Goal: Transaction & Acquisition: Purchase product/service

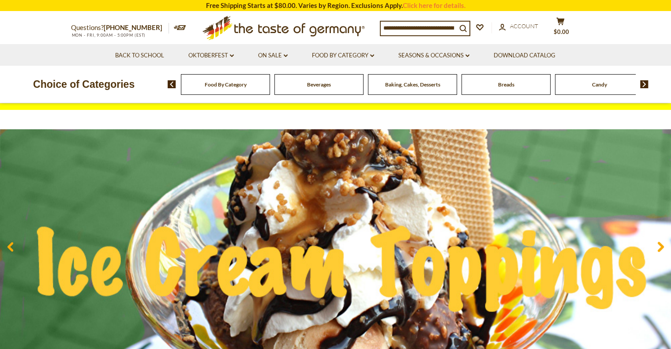
scroll to position [44, 0]
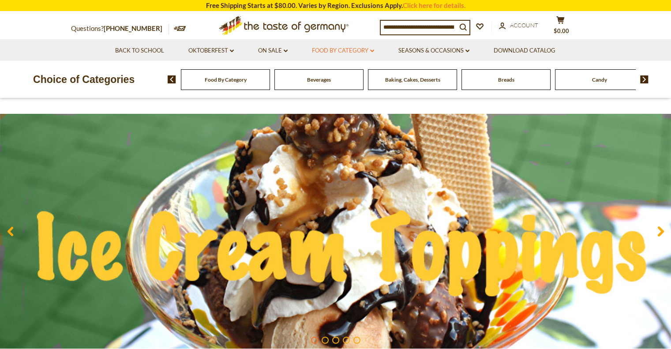
click at [368, 51] on link "Food By Category dropdown_arrow" at bounding box center [343, 51] width 62 height 10
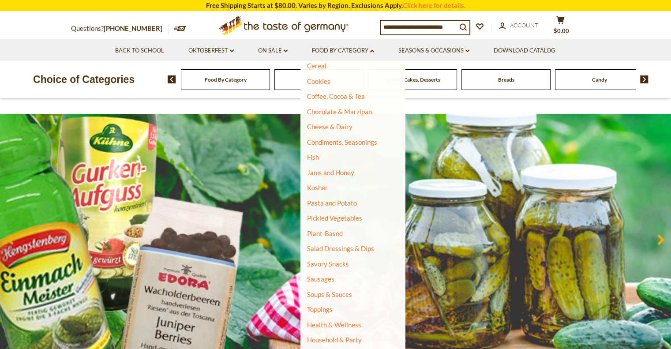
scroll to position [127, 0]
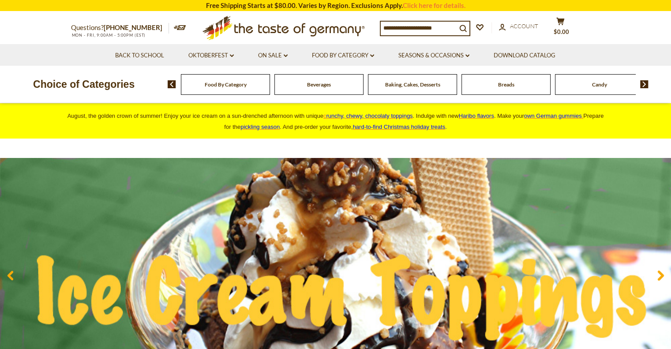
click at [436, 30] on input at bounding box center [419, 28] width 76 height 12
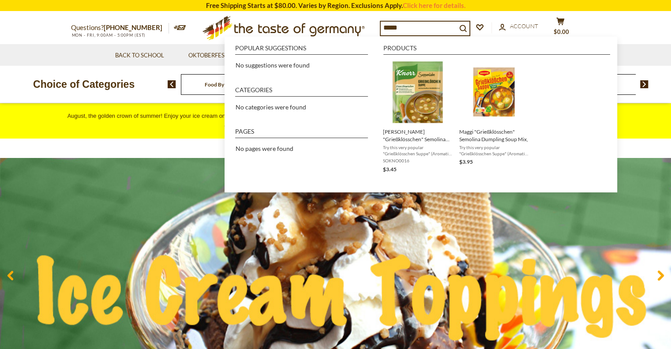
type input "******"
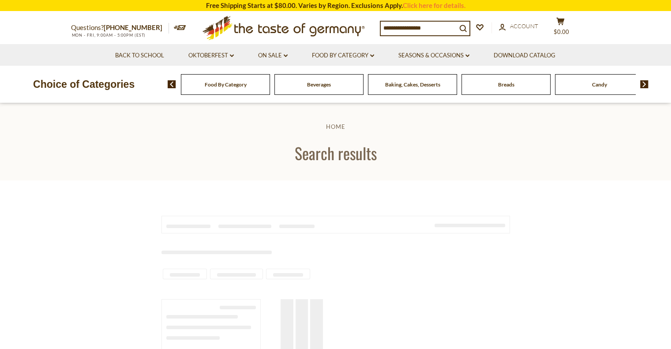
type input "******"
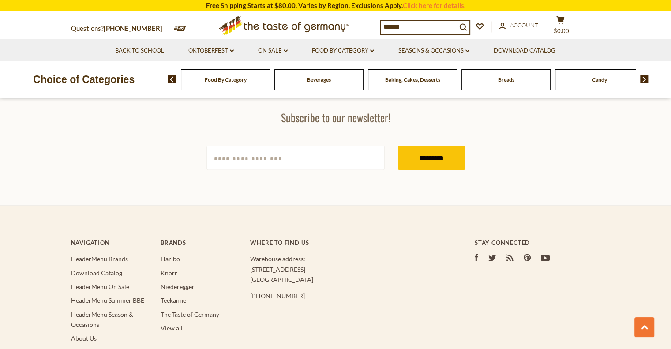
scroll to position [1897, 0]
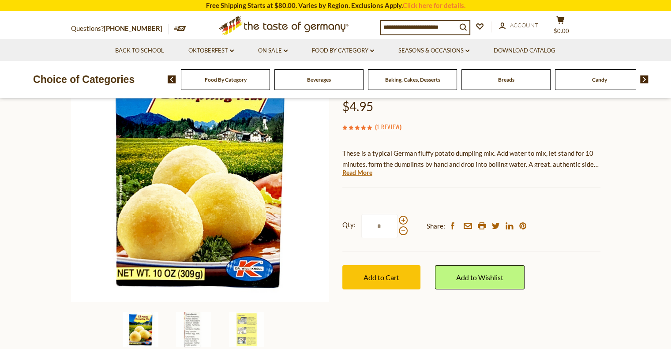
scroll to position [132, 0]
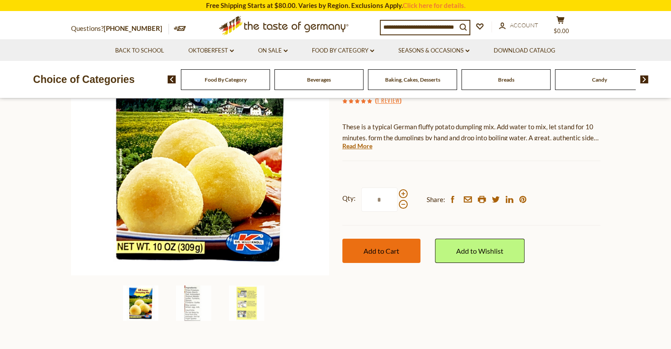
click at [375, 252] on span "Add to Cart" at bounding box center [381, 251] width 36 height 8
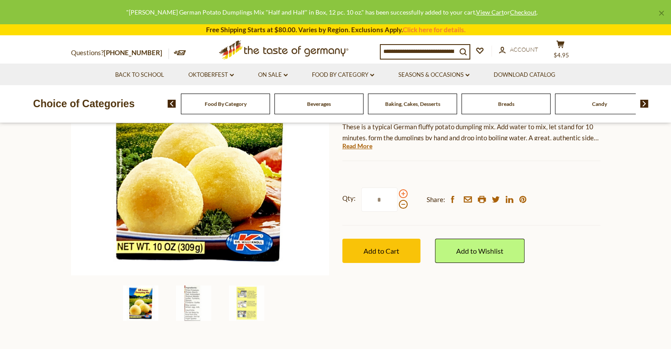
click at [402, 194] on span at bounding box center [403, 193] width 9 height 9
click at [397, 194] on input "*" at bounding box center [379, 199] width 36 height 24
click at [390, 254] on span "Add to Cart" at bounding box center [381, 251] width 36 height 8
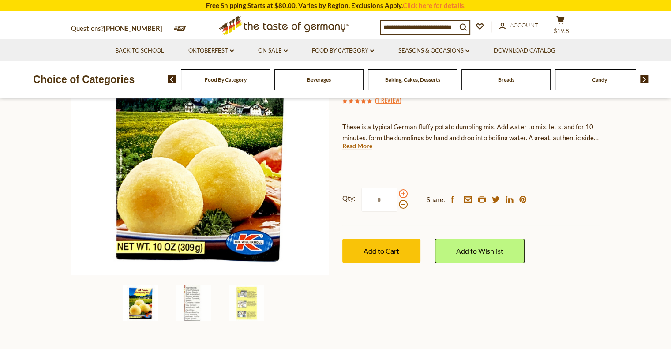
click at [402, 192] on span at bounding box center [403, 193] width 9 height 9
click at [397, 192] on input "*" at bounding box center [379, 199] width 36 height 24
type input "*"
click at [392, 261] on button "Add to Cart" at bounding box center [381, 251] width 78 height 24
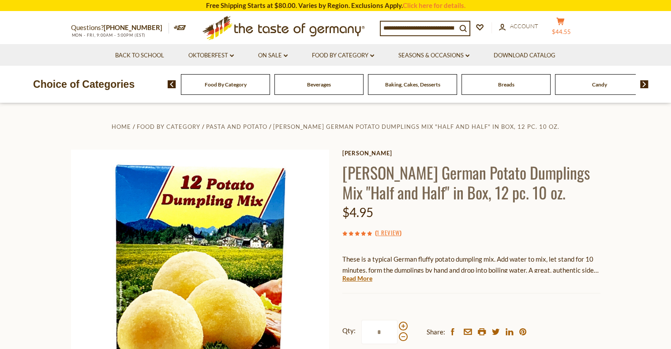
click at [564, 22] on icon at bounding box center [560, 21] width 8 height 7
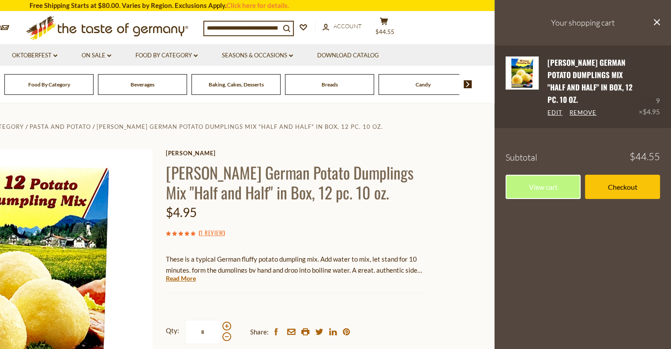
click at [649, 108] on span "$4.95" at bounding box center [651, 112] width 17 height 8
click at [559, 109] on link "Edit" at bounding box center [554, 113] width 15 height 8
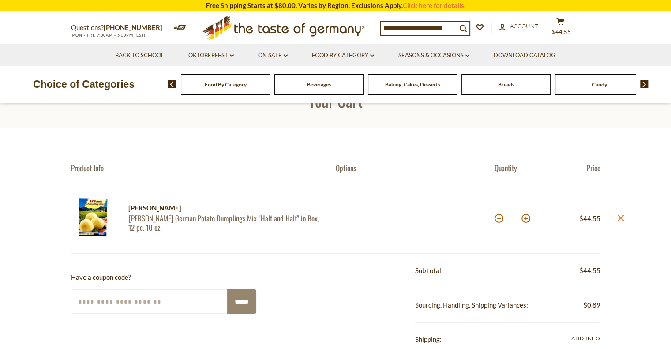
scroll to position [44, 0]
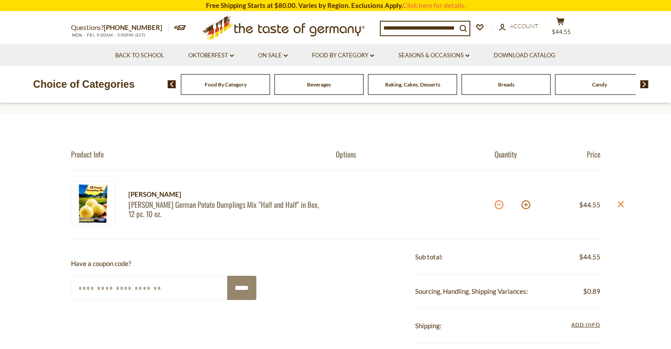
click at [501, 207] on button at bounding box center [499, 204] width 9 height 9
type input "*"
click at [501, 207] on section "Product Info Options Quantity Price Dr. Knoll Dr. Knoll German Potato Dumplings…" at bounding box center [335, 339] width 671 height 451
click at [499, 206] on button at bounding box center [499, 204] width 9 height 9
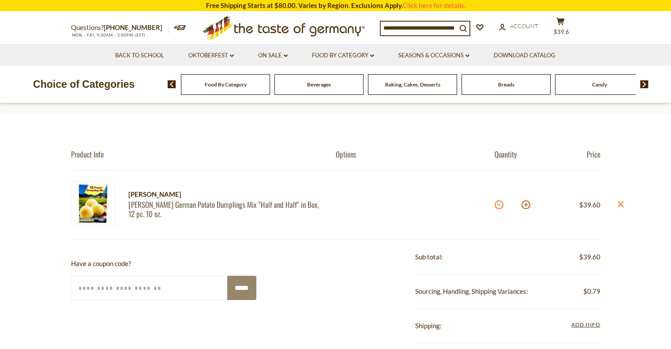
type input "*"
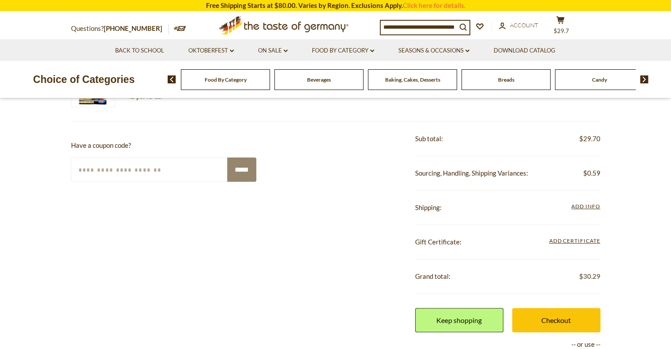
scroll to position [221, 0]
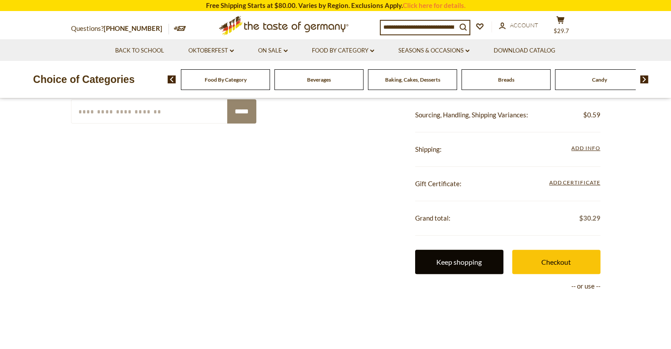
click at [437, 258] on link "Keep shopping" at bounding box center [459, 262] width 88 height 24
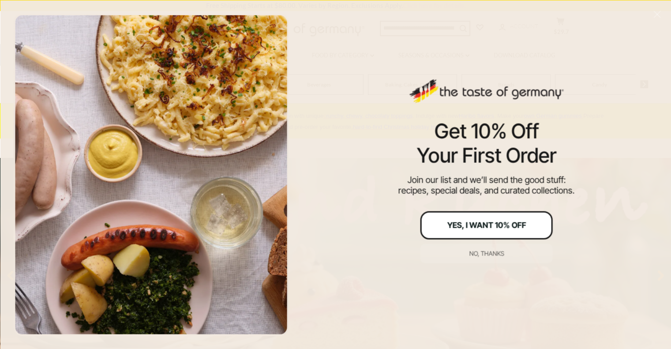
click at [485, 229] on div "Yes, I Want 10% Off" at bounding box center [486, 225] width 79 height 8
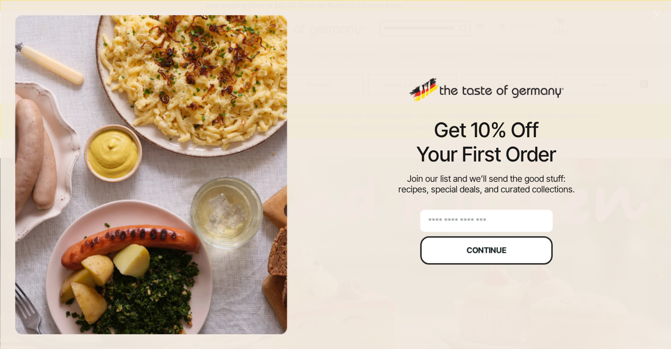
click at [472, 262] on button "Continue" at bounding box center [486, 250] width 132 height 28
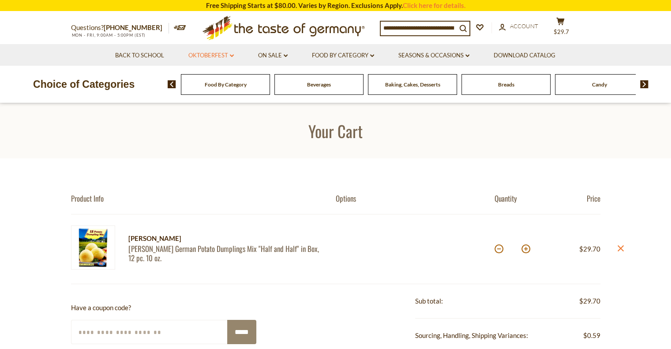
click at [232, 59] on link "Oktoberfest dropdown_arrow" at bounding box center [210, 56] width 45 height 10
click at [212, 77] on link "All Oktoberfest" at bounding box center [206, 79] width 45 height 8
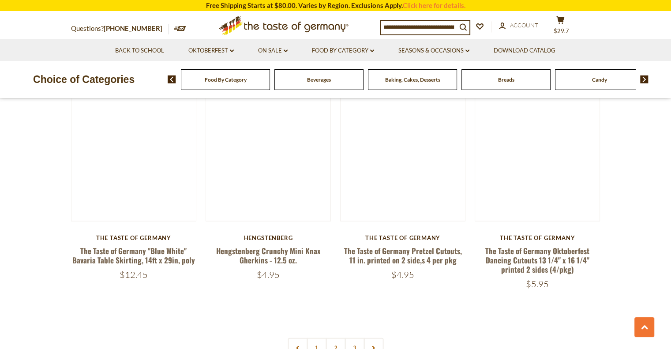
scroll to position [1941, 0]
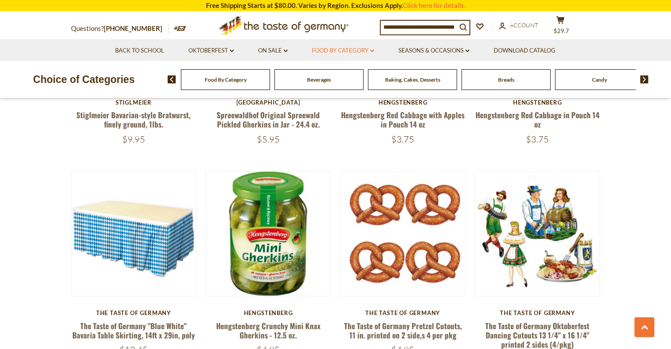
click at [371, 49] on link "Food By Category dropdown_arrow" at bounding box center [343, 51] width 62 height 10
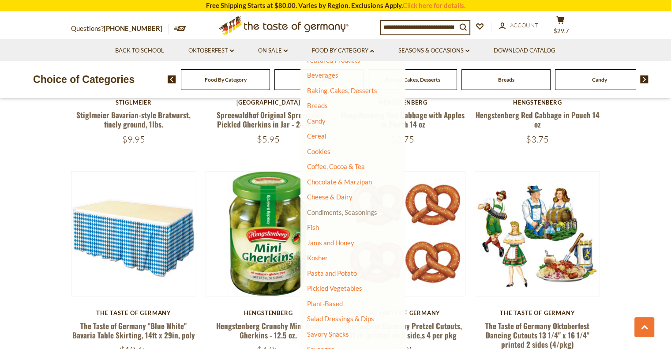
scroll to position [88, 0]
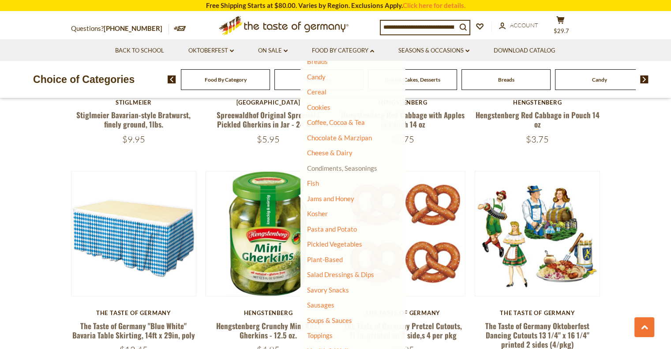
click at [337, 168] on link "Condiments, Seasonings" at bounding box center [342, 168] width 70 height 8
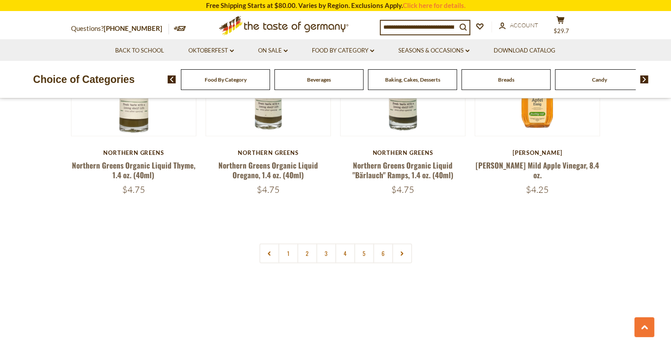
scroll to position [2162, 0]
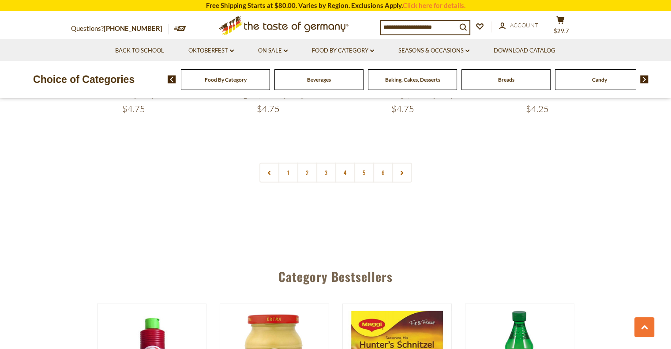
click at [436, 82] on span "Baking, Cakes, Desserts" at bounding box center [412, 79] width 55 height 7
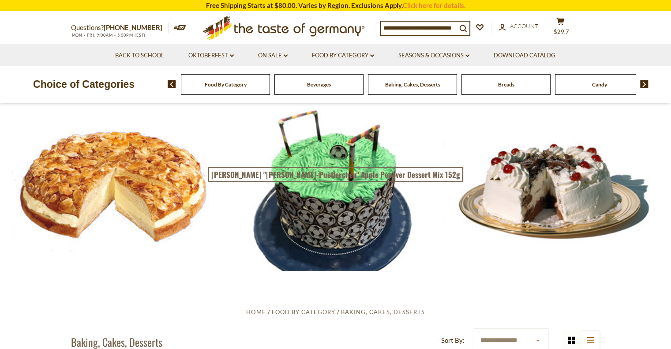
click at [270, 90] on div "Breads" at bounding box center [225, 84] width 89 height 21
click at [644, 86] on img at bounding box center [644, 84] width 8 height 8
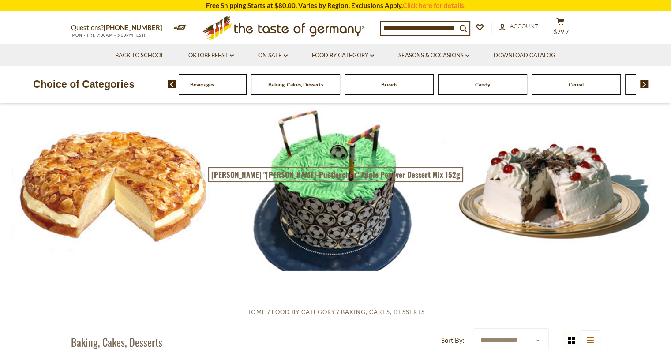
click at [644, 86] on img at bounding box center [644, 84] width 8 height 8
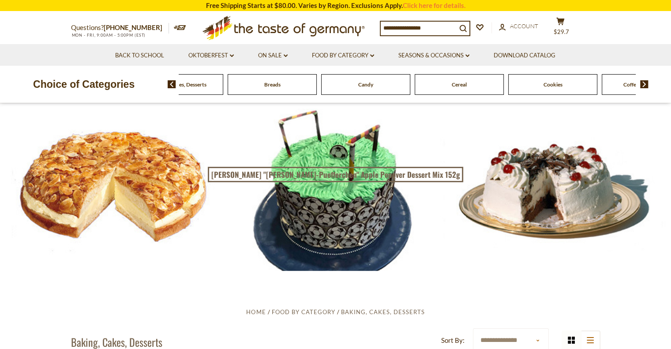
click at [642, 83] on img at bounding box center [644, 84] width 8 height 8
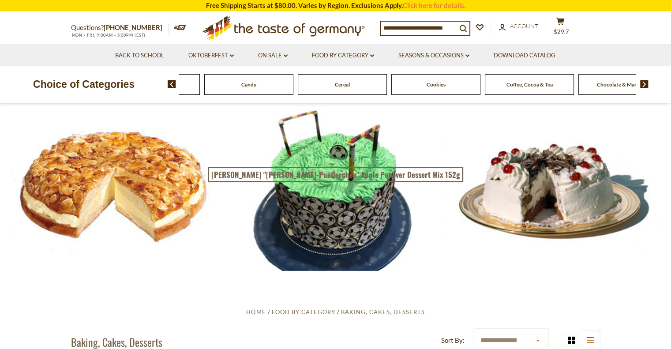
click at [642, 83] on img at bounding box center [644, 84] width 8 height 8
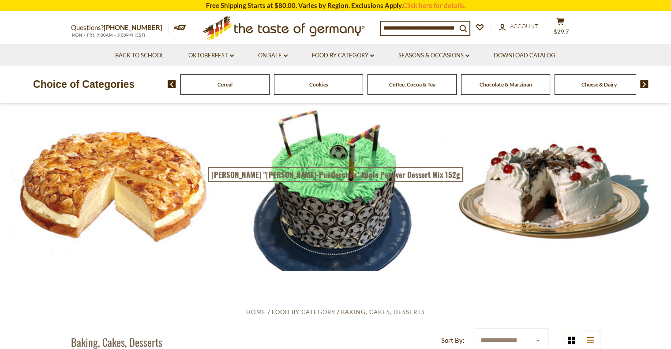
click at [286, 56] on icon "dropdown_arrow" at bounding box center [286, 55] width 4 height 3
click at [279, 75] on link "All On Sale" at bounding box center [269, 79] width 32 height 8
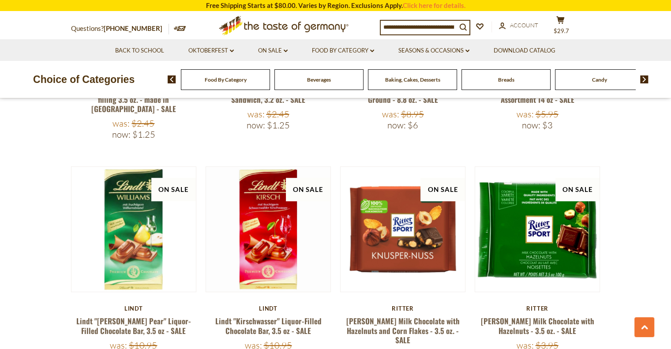
scroll to position [573, 0]
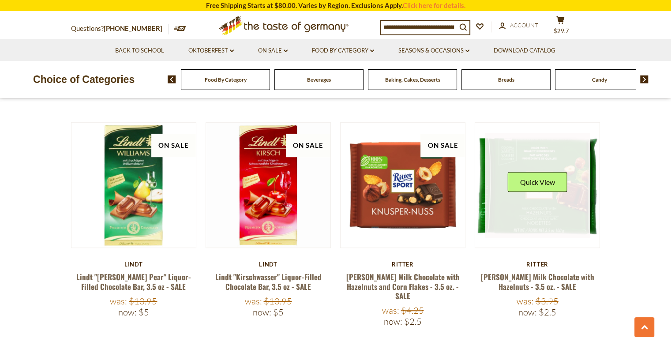
click at [555, 211] on link at bounding box center [537, 185] width 105 height 105
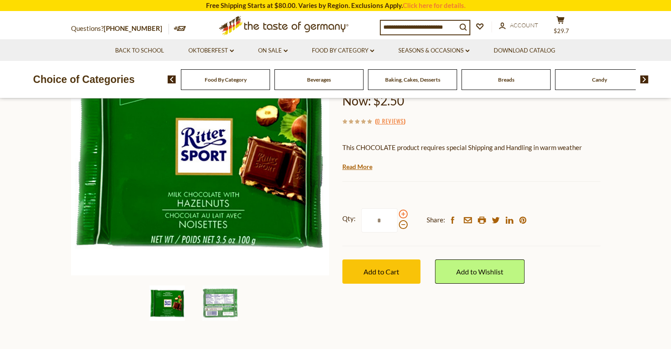
click at [404, 212] on span at bounding box center [403, 214] width 9 height 9
click at [397, 212] on input "*" at bounding box center [379, 220] width 36 height 24
click at [403, 225] on span at bounding box center [403, 224] width 9 height 9
click at [397, 225] on input "*" at bounding box center [379, 220] width 36 height 24
click at [403, 215] on span at bounding box center [403, 214] width 9 height 9
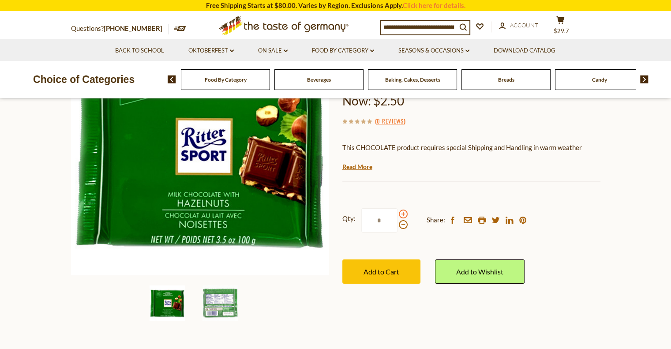
click at [397, 215] on input "*" at bounding box center [379, 220] width 36 height 24
type input "*"
click at [388, 268] on span "Add to Cart" at bounding box center [381, 271] width 36 height 8
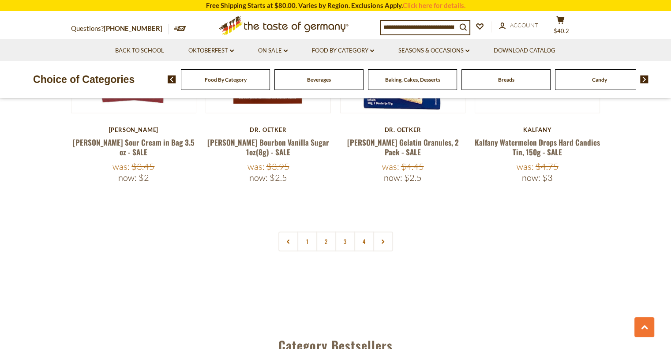
scroll to position [2073, 0]
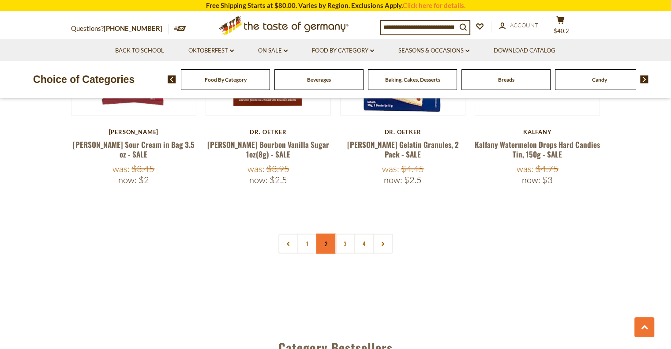
click at [323, 234] on link "2" at bounding box center [326, 244] width 20 height 20
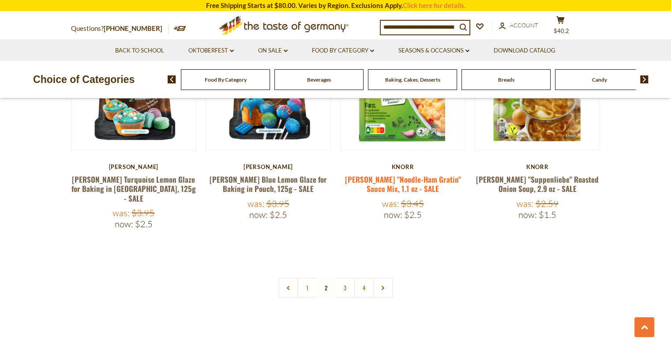
scroll to position [2057, 0]
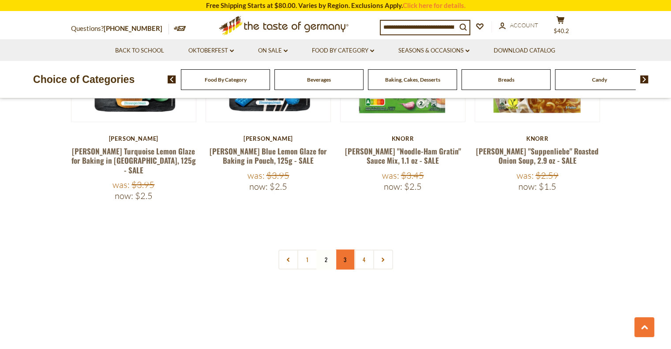
click at [348, 250] on link "3" at bounding box center [345, 260] width 20 height 20
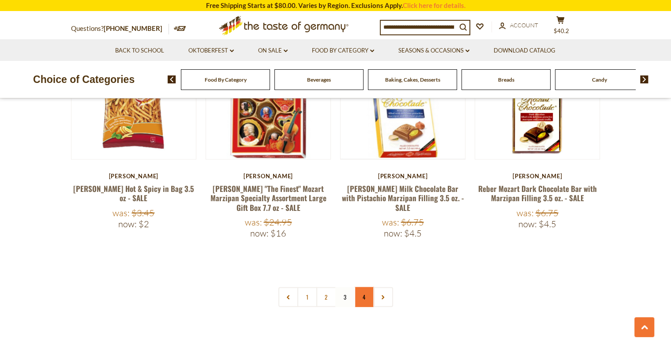
click at [367, 287] on link "4" at bounding box center [364, 297] width 20 height 20
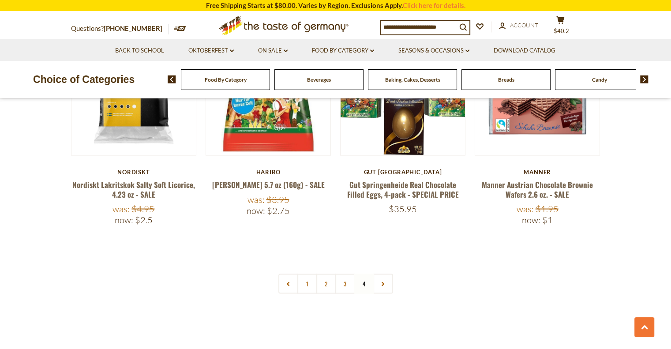
scroll to position [1881, 0]
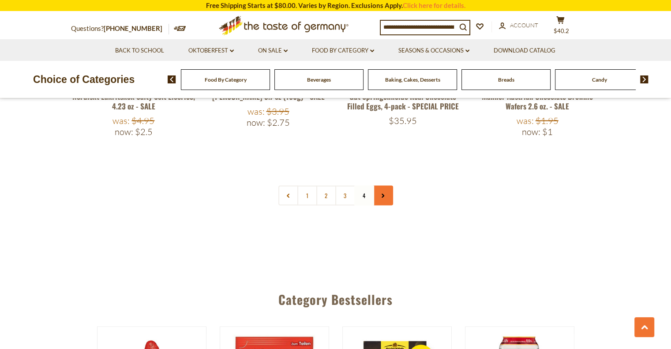
click at [383, 194] on use at bounding box center [383, 196] width 3 height 4
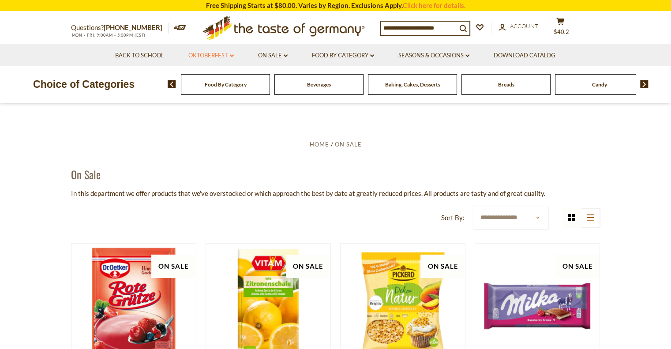
click at [229, 56] on link "Oktoberfest dropdown_arrow" at bounding box center [210, 56] width 45 height 10
click at [202, 54] on link "Oktoberfest dropdown_arrow" at bounding box center [210, 56] width 45 height 10
click at [229, 54] on link "Oktoberfest dropdown_arrow" at bounding box center [210, 56] width 45 height 10
click at [224, 95] on link "Oktoberfest Foods" at bounding box center [211, 94] width 54 height 8
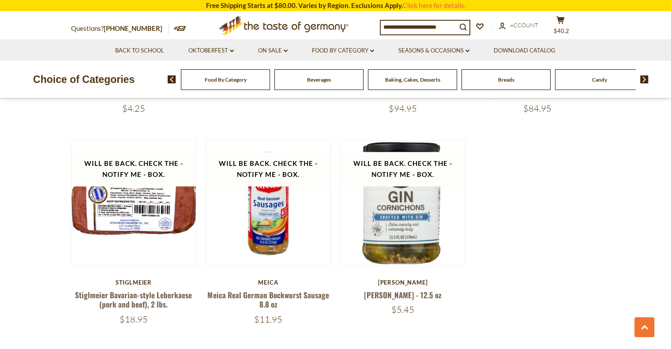
scroll to position [1368, 0]
